Goal: Task Accomplishment & Management: Manage account settings

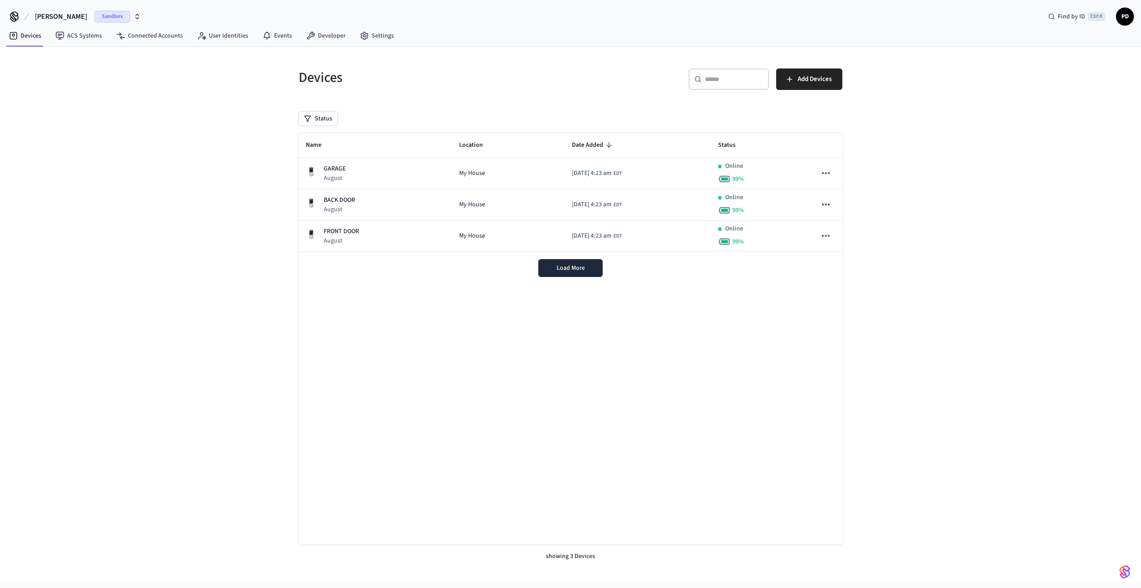
click at [49, 17] on span "[PERSON_NAME]" at bounding box center [61, 16] width 52 height 11
click at [25, 90] on span "qaext" at bounding box center [18, 91] width 15 height 9
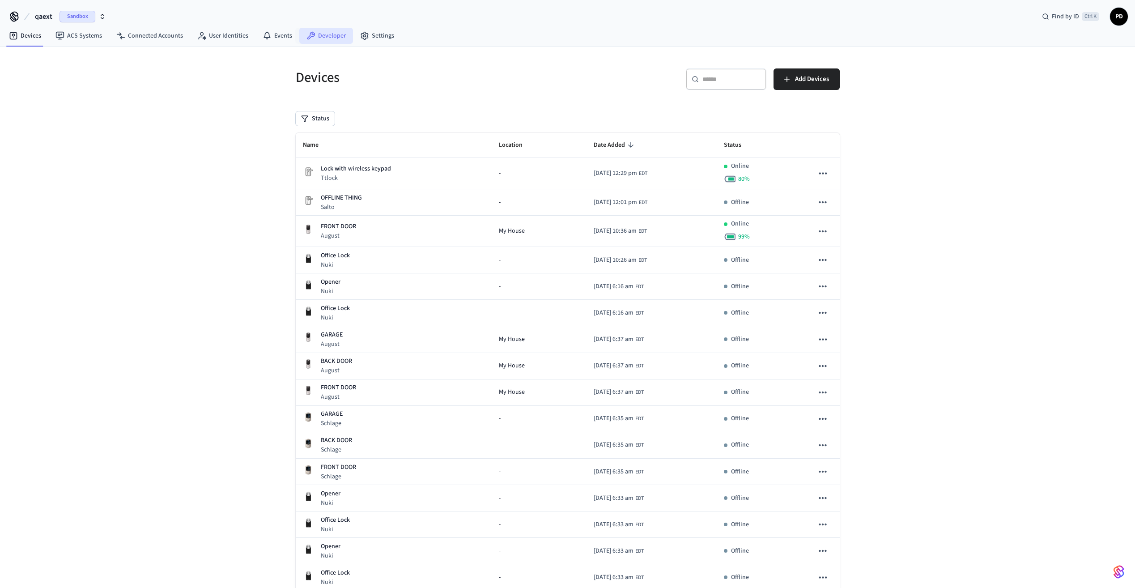
click at [320, 34] on link "Developer" at bounding box center [326, 36] width 54 height 16
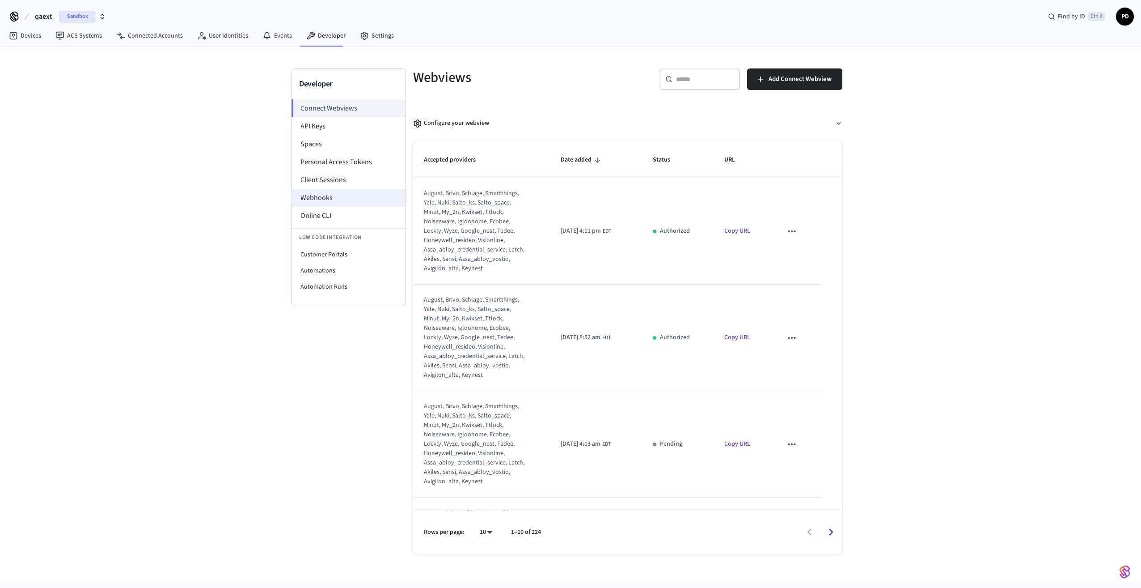
click at [317, 196] on li "Webhooks" at bounding box center [349, 198] width 114 height 18
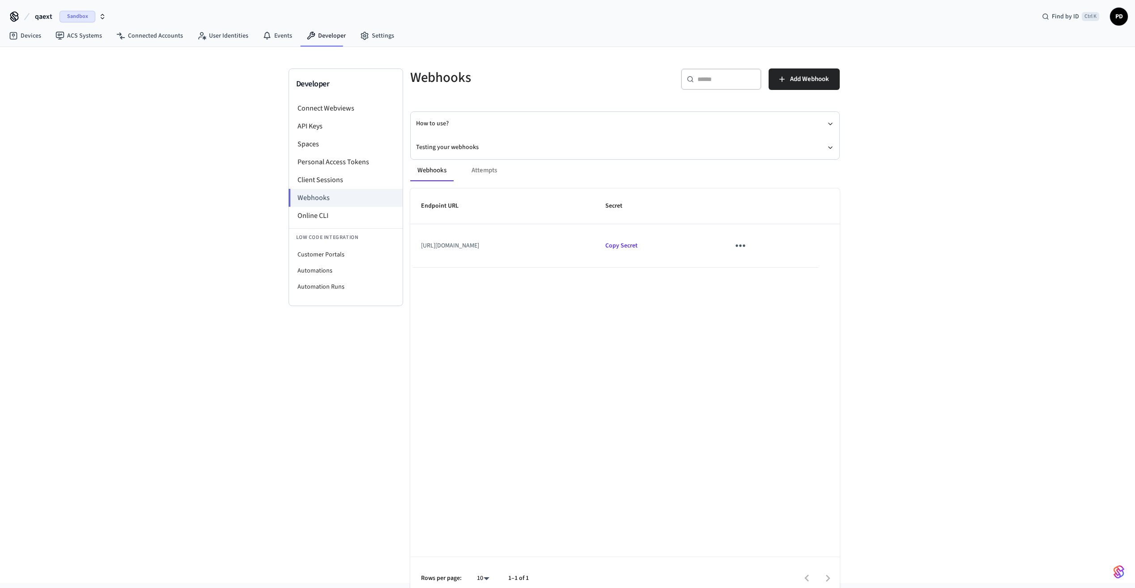
drag, startPoint x: 480, startPoint y: 169, endPoint x: 483, endPoint y: 177, distance: 8.2
click at [483, 177] on div "Webhooks Attempts" at bounding box center [624, 170] width 429 height 21
click at [485, 168] on div "Webhooks Attempts" at bounding box center [624, 170] width 429 height 21
click at [439, 175] on button "Webhooks" at bounding box center [431, 170] width 43 height 21
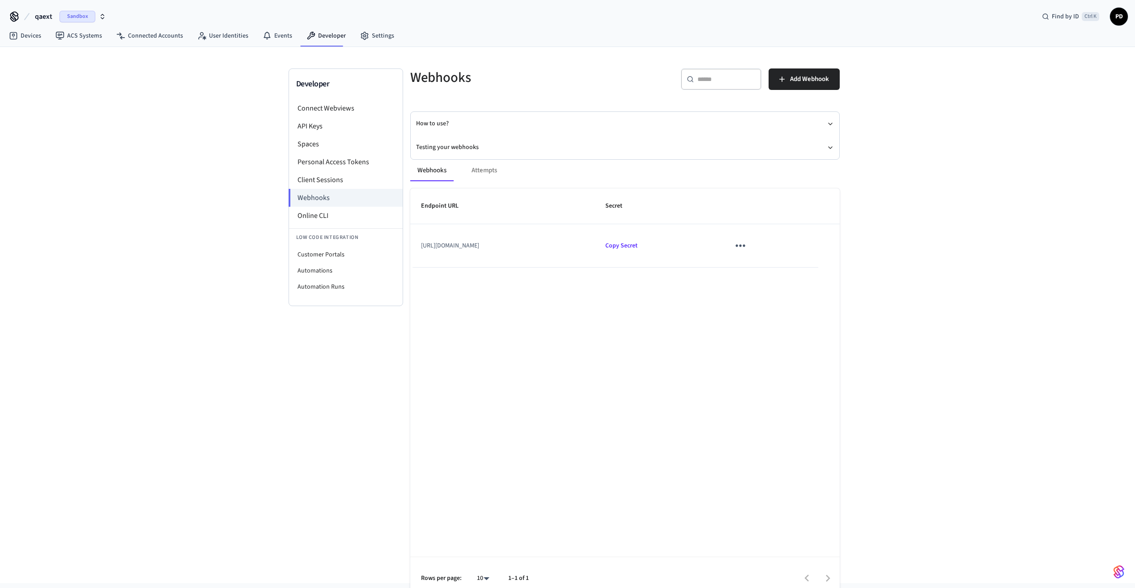
click at [470, 246] on td "[URL][DOMAIN_NAME]" at bounding box center [502, 245] width 185 height 43
click at [751, 246] on button "sticky table" at bounding box center [740, 245] width 21 height 21
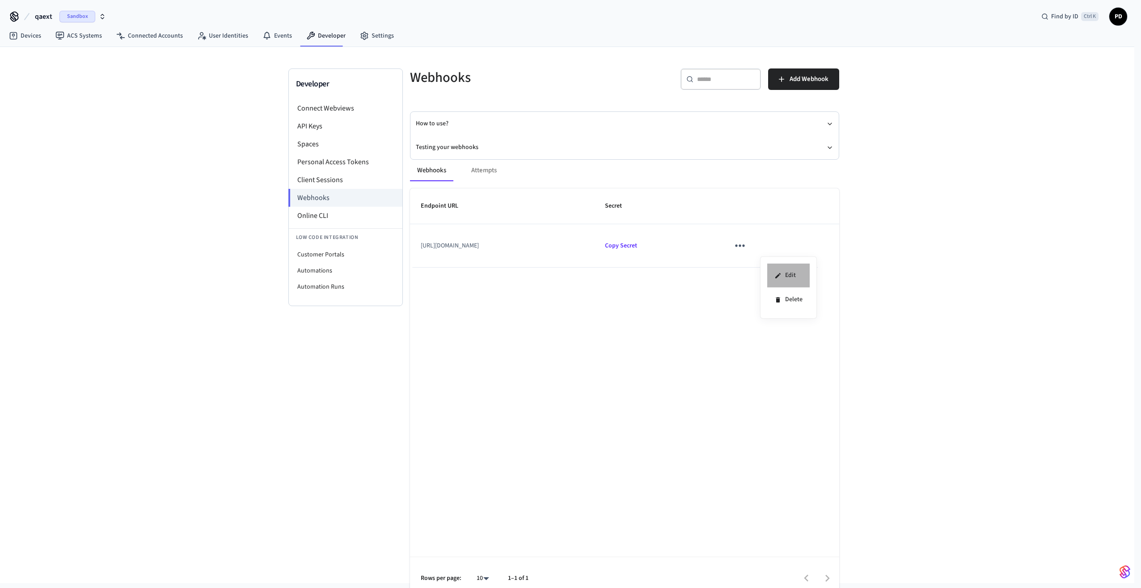
click at [795, 269] on li "Edit" at bounding box center [789, 275] width 42 height 24
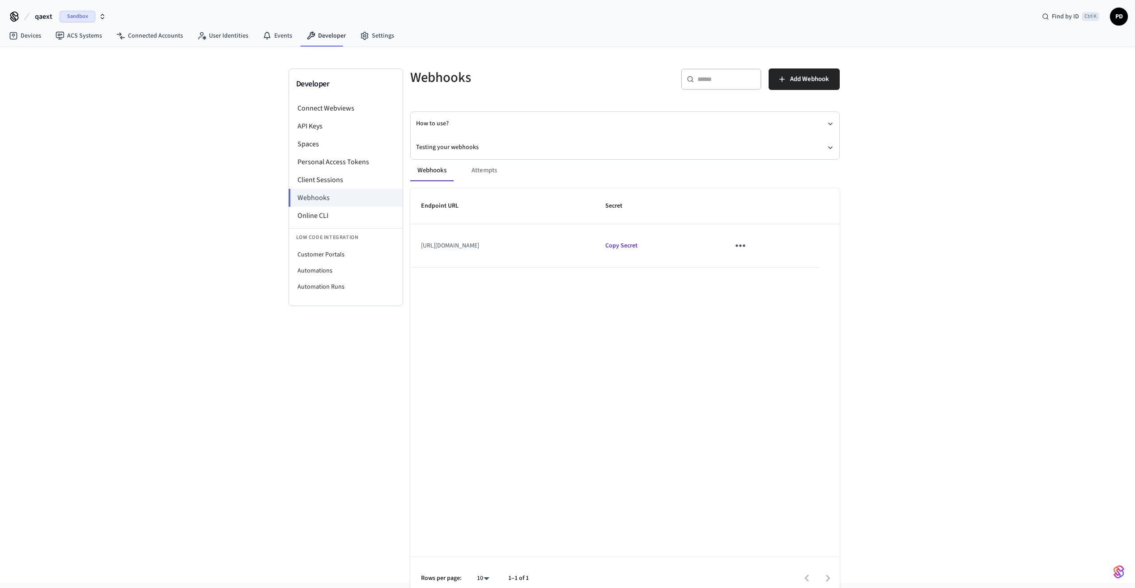
click at [745, 245] on icon "sticky table" at bounding box center [740, 246] width 9 height 2
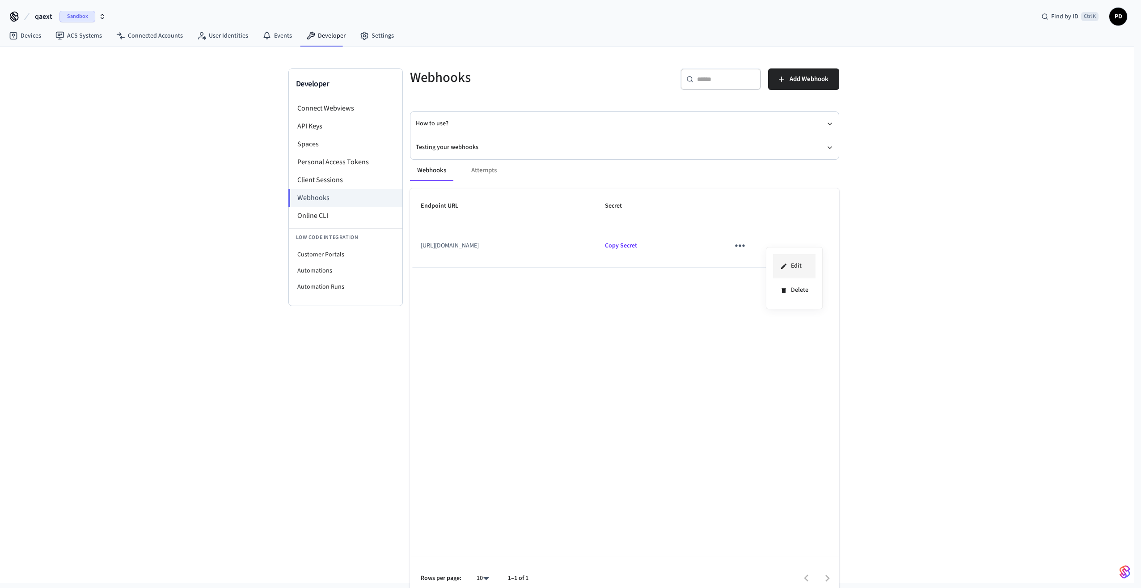
click at [793, 271] on li "Edit" at bounding box center [794, 266] width 42 height 24
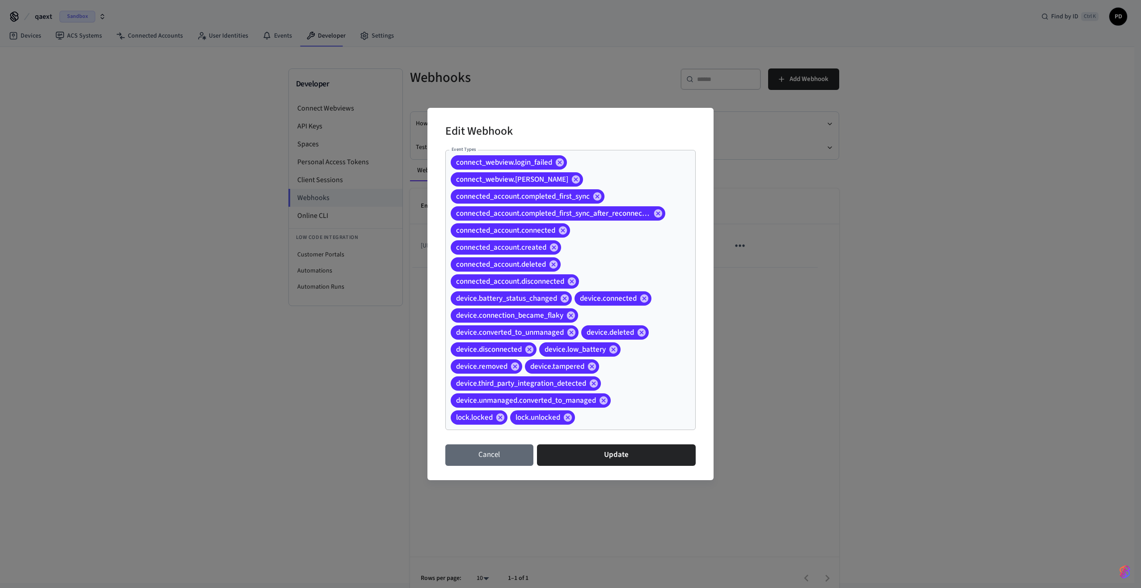
click at [494, 455] on button "Cancel" at bounding box center [489, 454] width 88 height 21
